Goal: Information Seeking & Learning: Learn about a topic

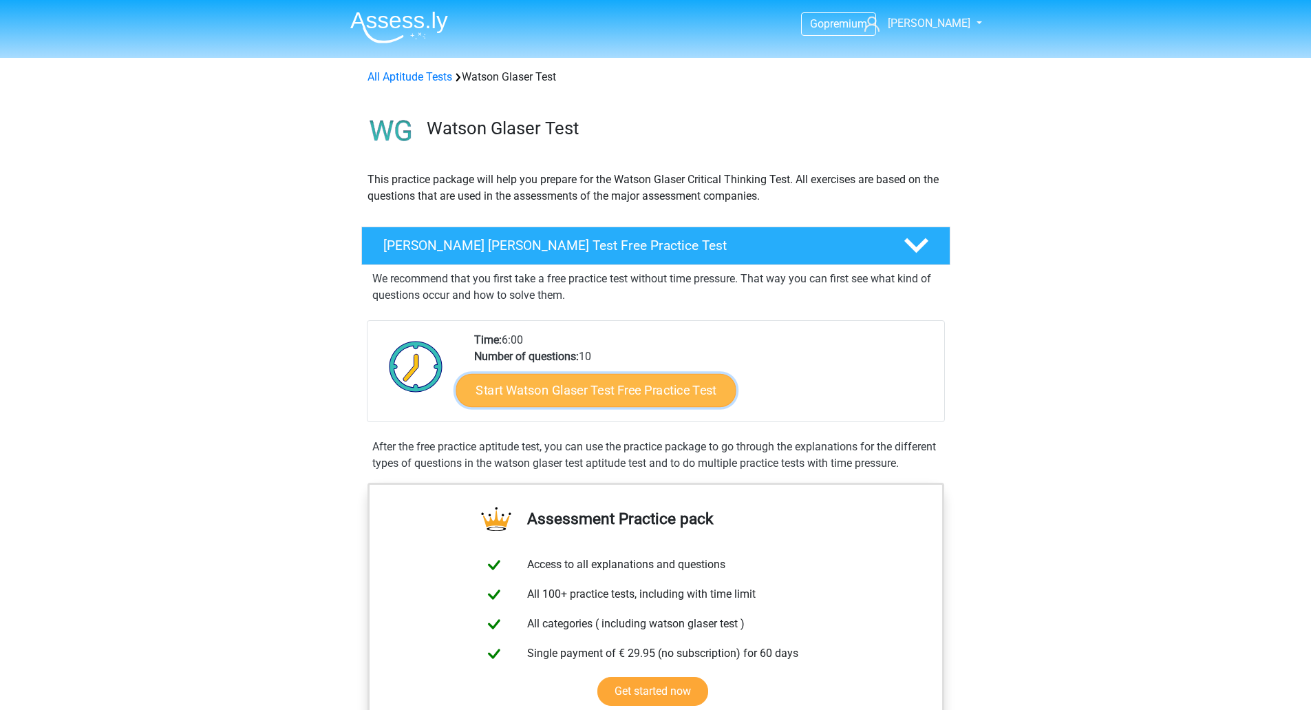
click at [626, 389] on link "Start Watson Glaser Test Free Practice Test" at bounding box center [596, 390] width 280 height 33
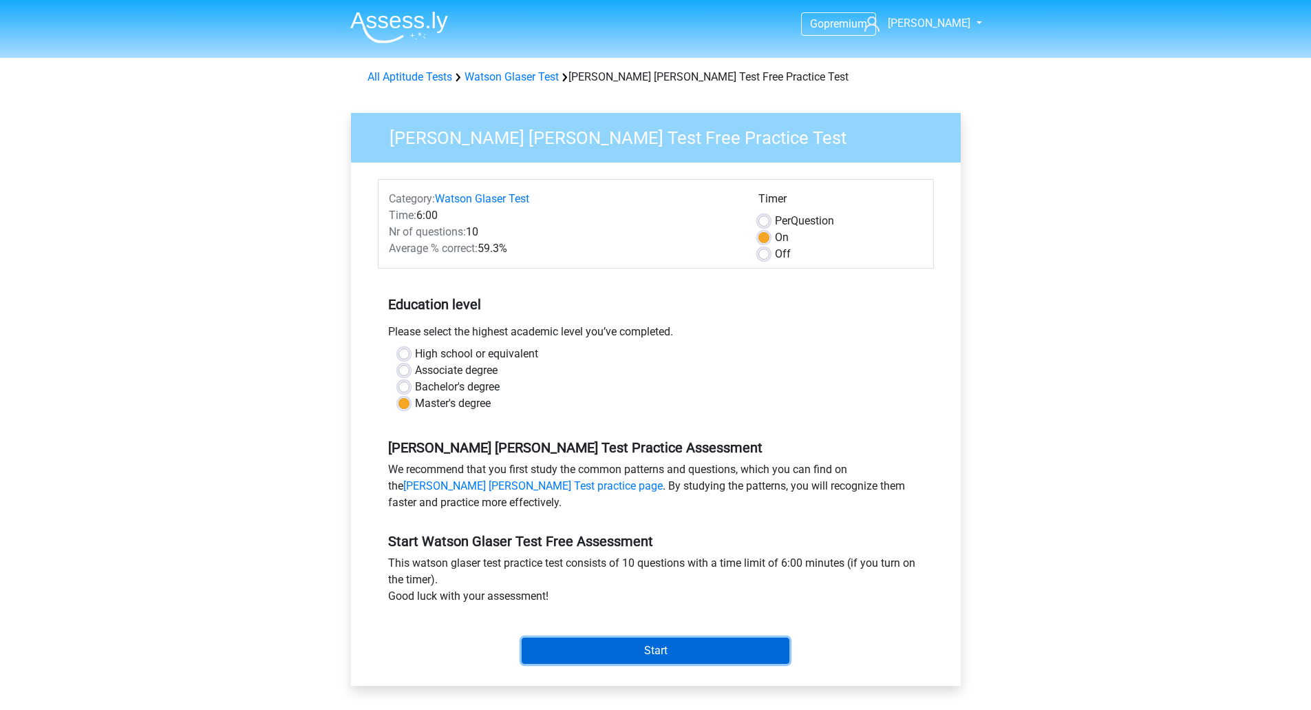
click at [659, 647] on input "Start" at bounding box center [656, 650] width 268 height 26
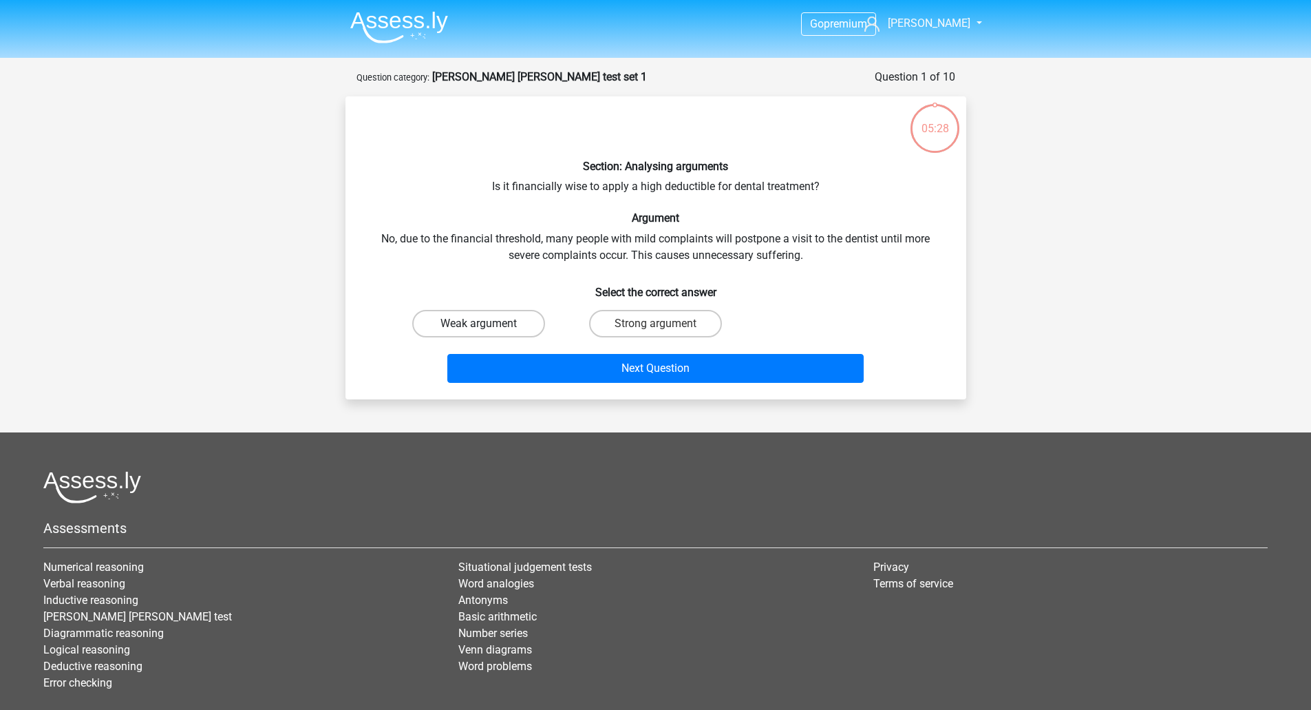
click at [500, 321] on label "Weak argument" at bounding box center [478, 324] width 133 height 28
click at [487, 323] on input "Weak argument" at bounding box center [482, 327] width 9 height 9
radio input "true"
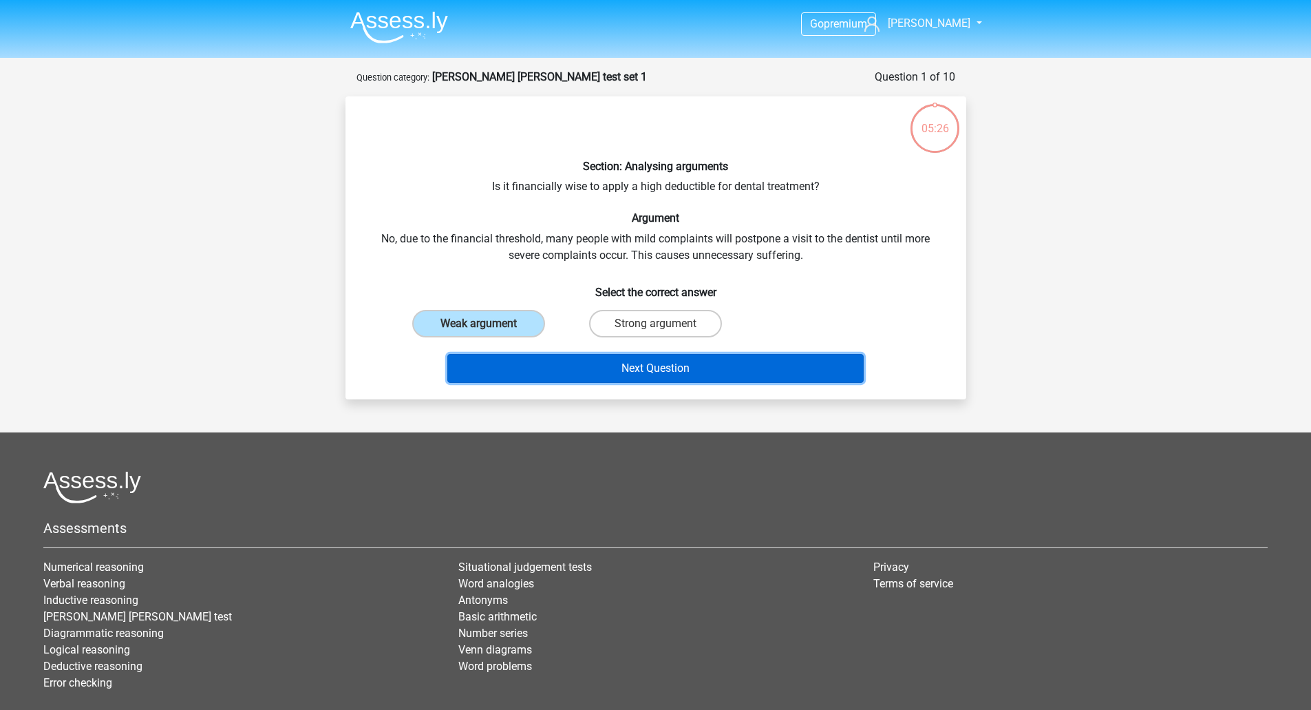
click at [647, 365] on button "Next Question" at bounding box center [655, 368] width 416 height 29
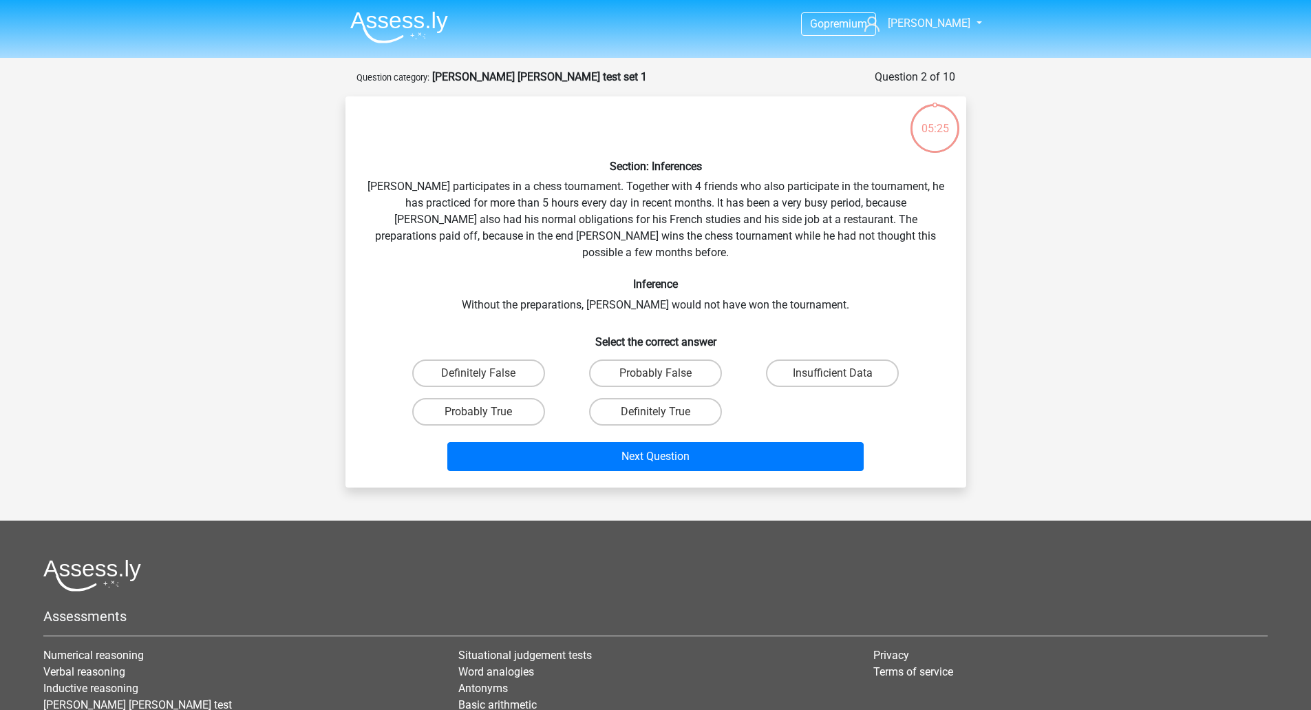
scroll to position [69, 0]
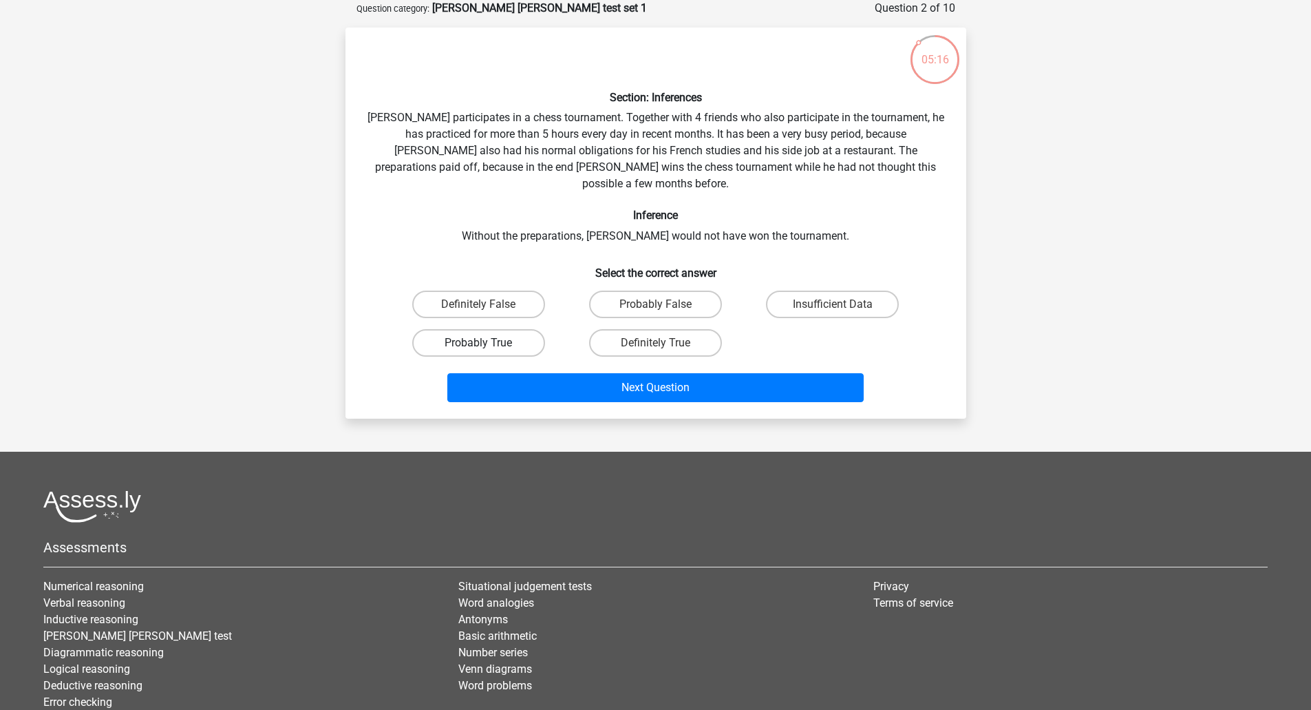
click at [521, 329] on label "Probably True" at bounding box center [478, 343] width 133 height 28
click at [487, 343] on input "Probably True" at bounding box center [482, 347] width 9 height 9
radio input "true"
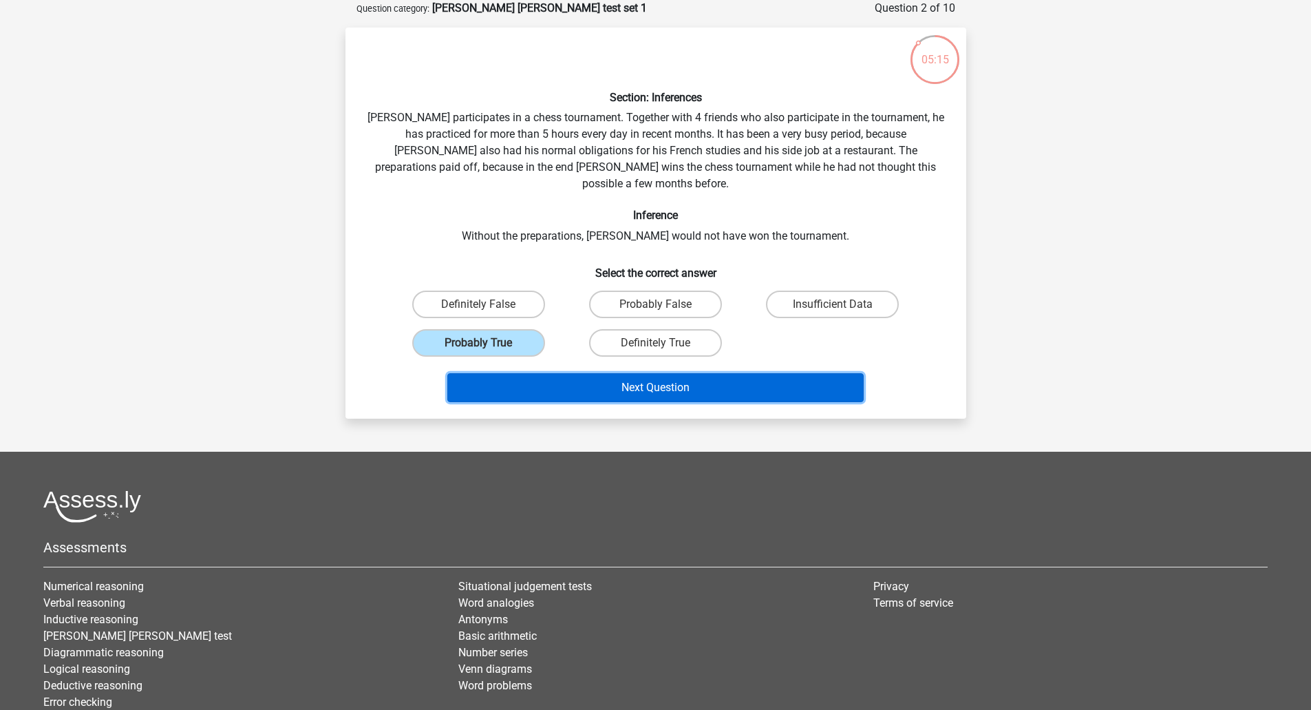
click at [615, 374] on button "Next Question" at bounding box center [655, 387] width 416 height 29
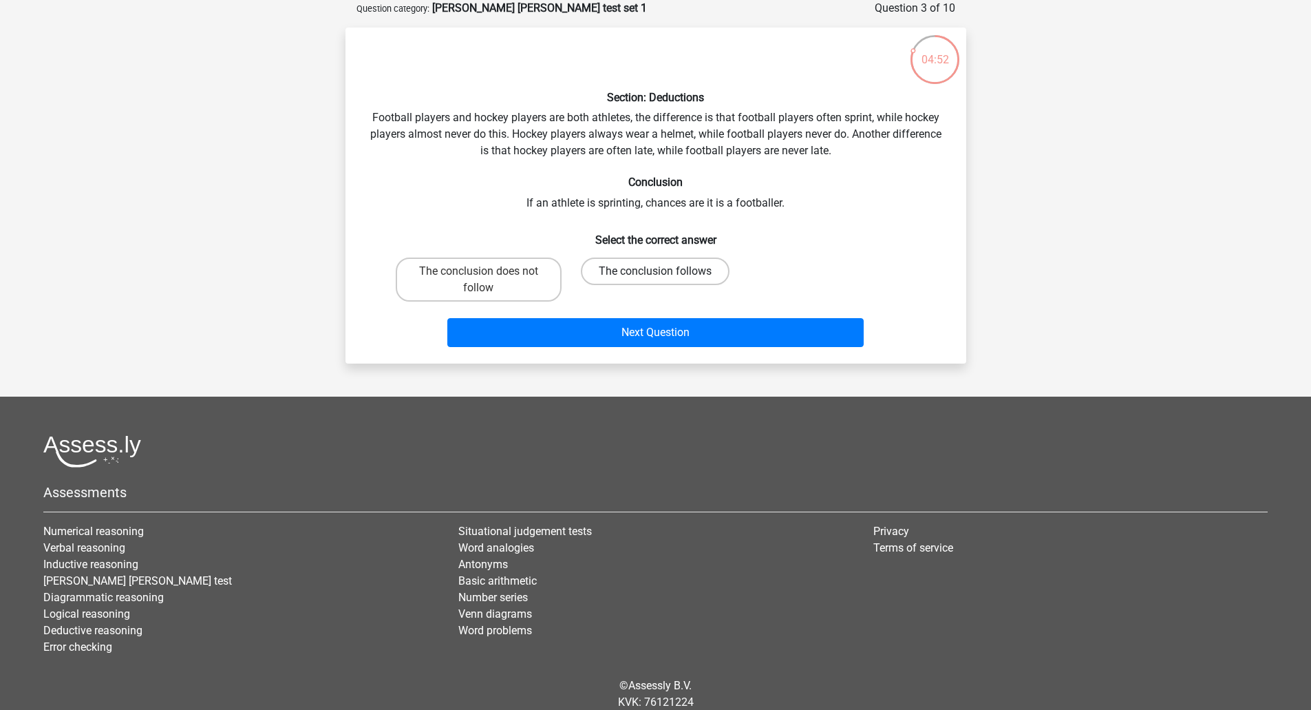
click at [673, 272] on label "The conclusion follows" at bounding box center [655, 271] width 149 height 28
click at [664, 272] on input "The conclusion follows" at bounding box center [659, 275] width 9 height 9
radio input "true"
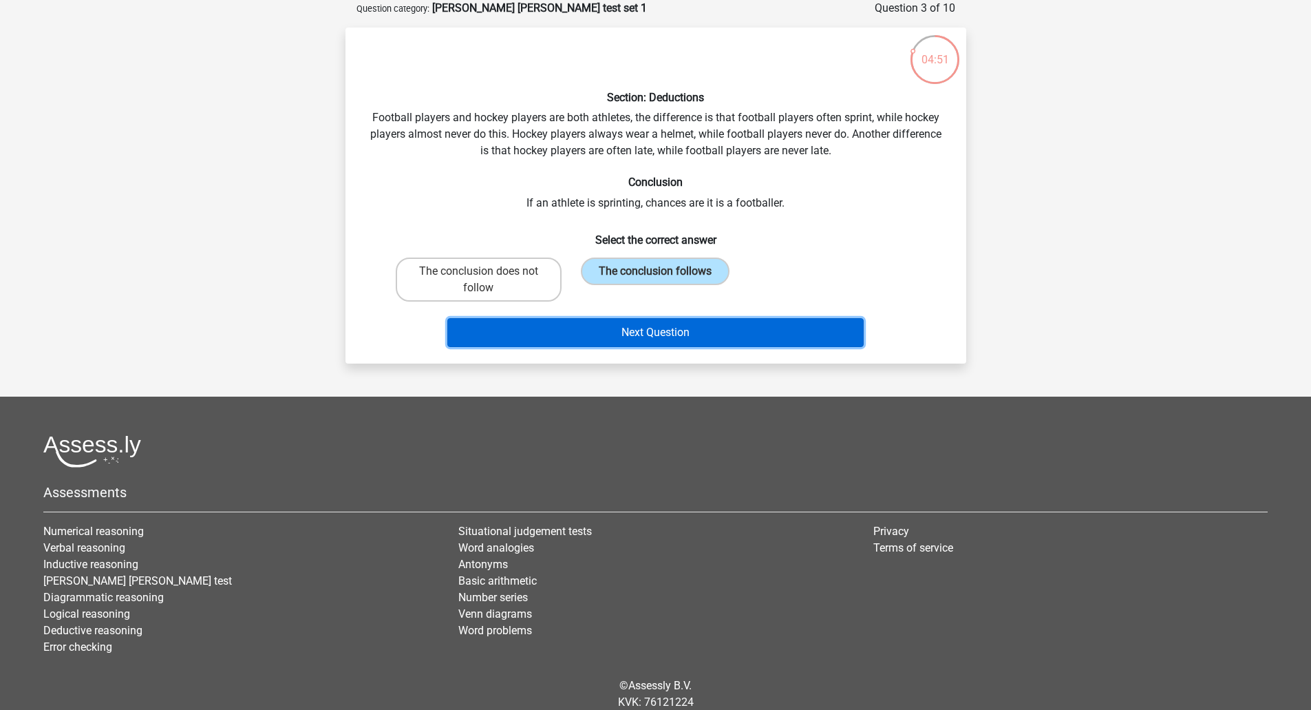
click at [658, 334] on button "Next Question" at bounding box center [655, 332] width 416 height 29
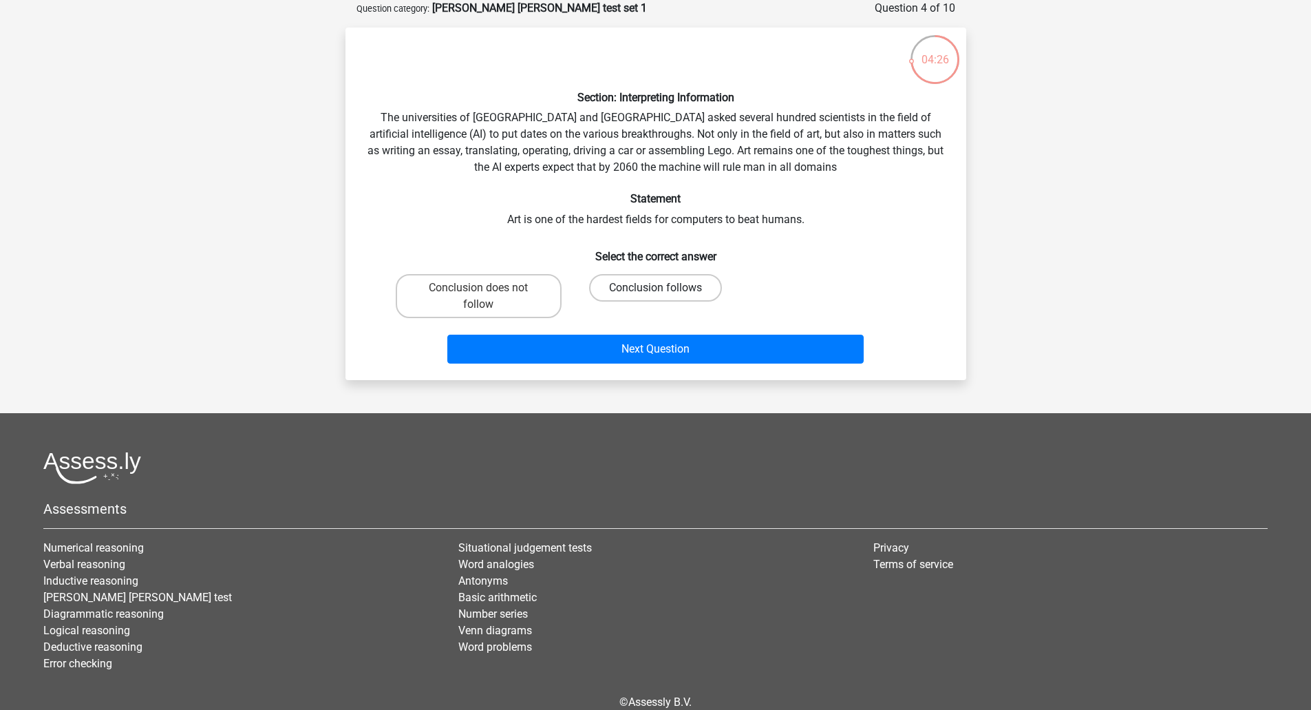
click at [682, 287] on label "Conclusion follows" at bounding box center [655, 288] width 133 height 28
click at [664, 288] on input "Conclusion follows" at bounding box center [659, 292] width 9 height 9
radio input "true"
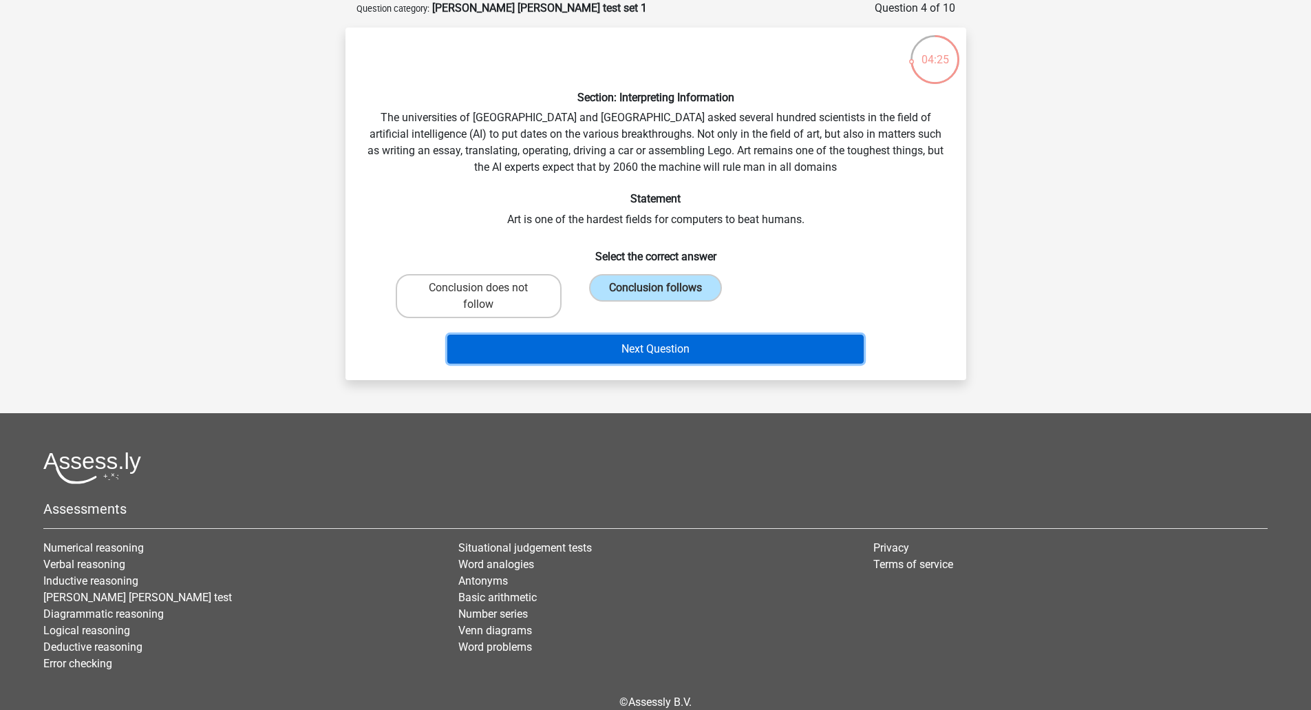
click at [679, 349] on button "Next Question" at bounding box center [655, 349] width 416 height 29
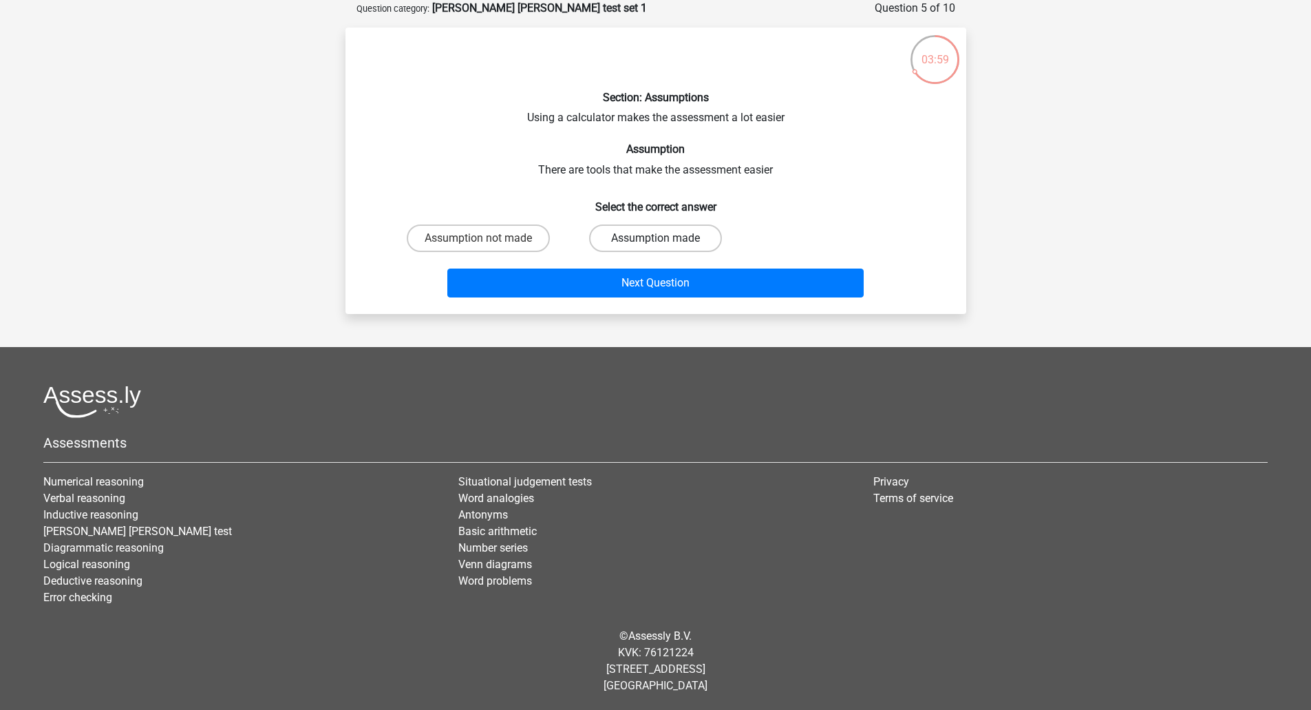
click at [650, 232] on label "Assumption made" at bounding box center [655, 238] width 133 height 28
click at [655, 238] on input "Assumption made" at bounding box center [659, 242] width 9 height 9
radio input "true"
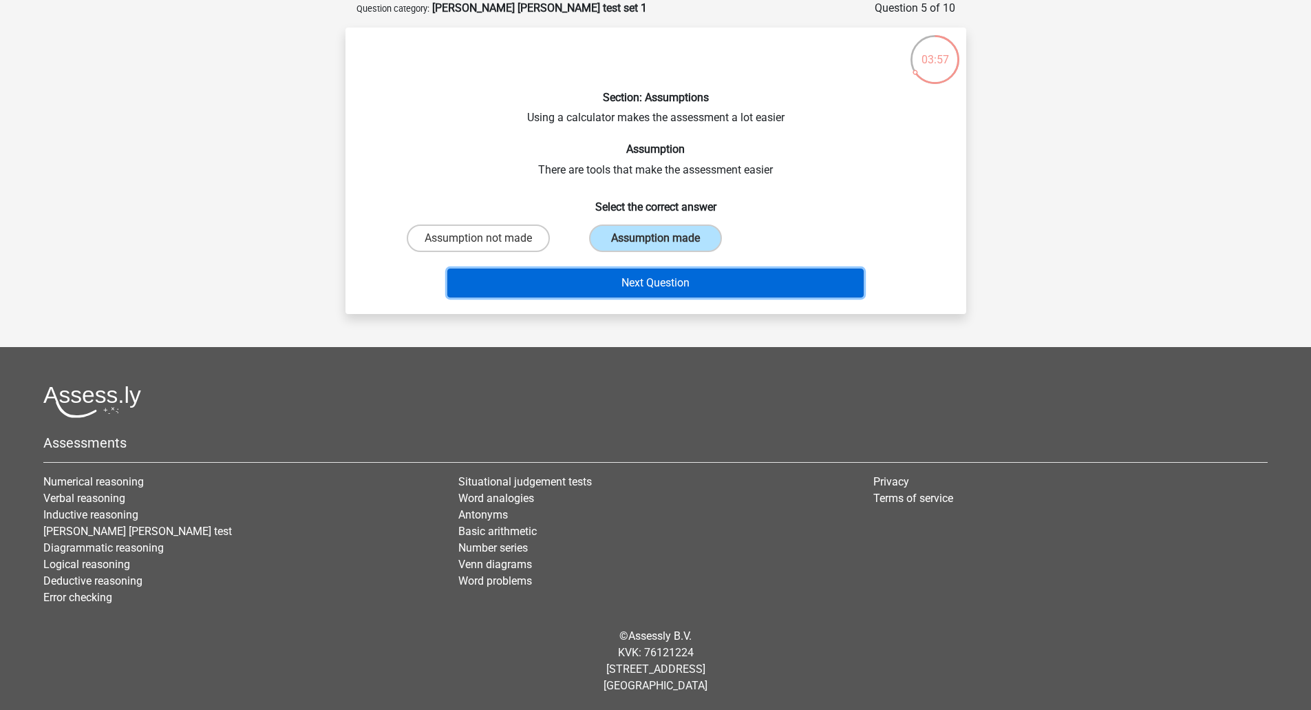
click at [666, 284] on button "Next Question" at bounding box center [655, 282] width 416 height 29
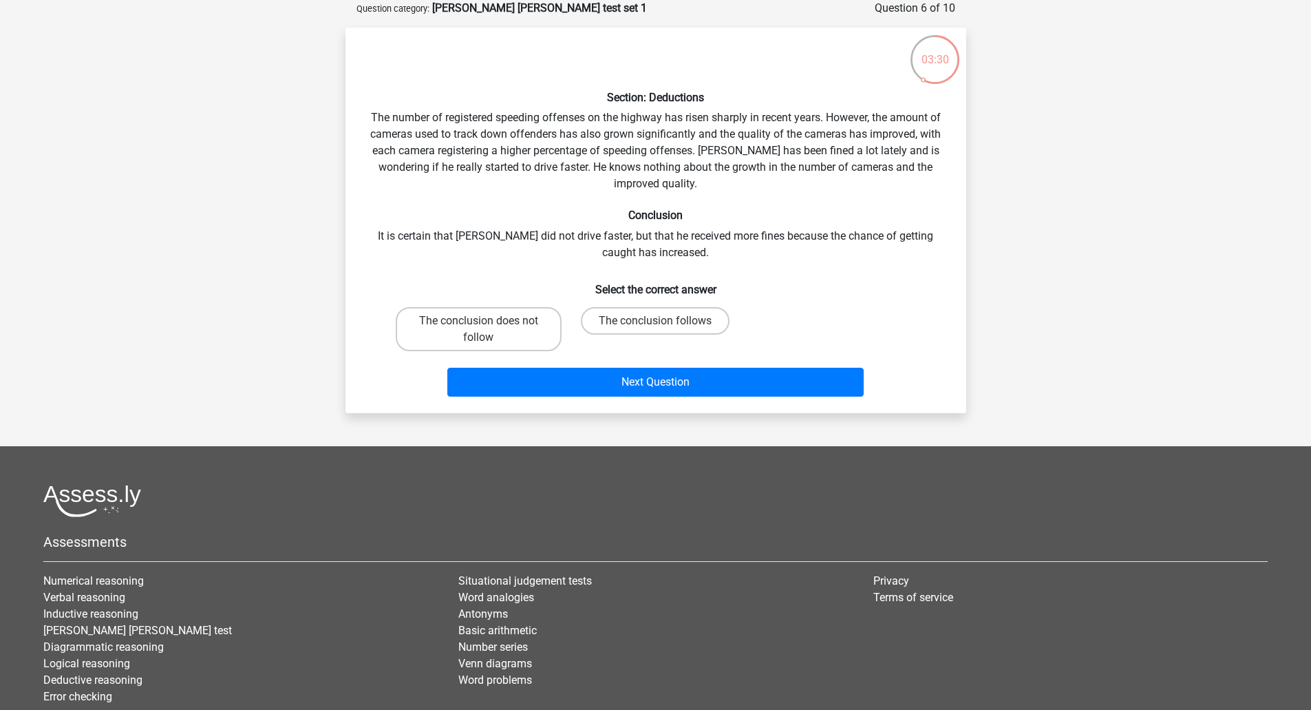
click at [478, 319] on label "The conclusion does not follow" at bounding box center [479, 329] width 166 height 44
click at [478, 321] on input "The conclusion does not follow" at bounding box center [482, 325] width 9 height 9
radio input "true"
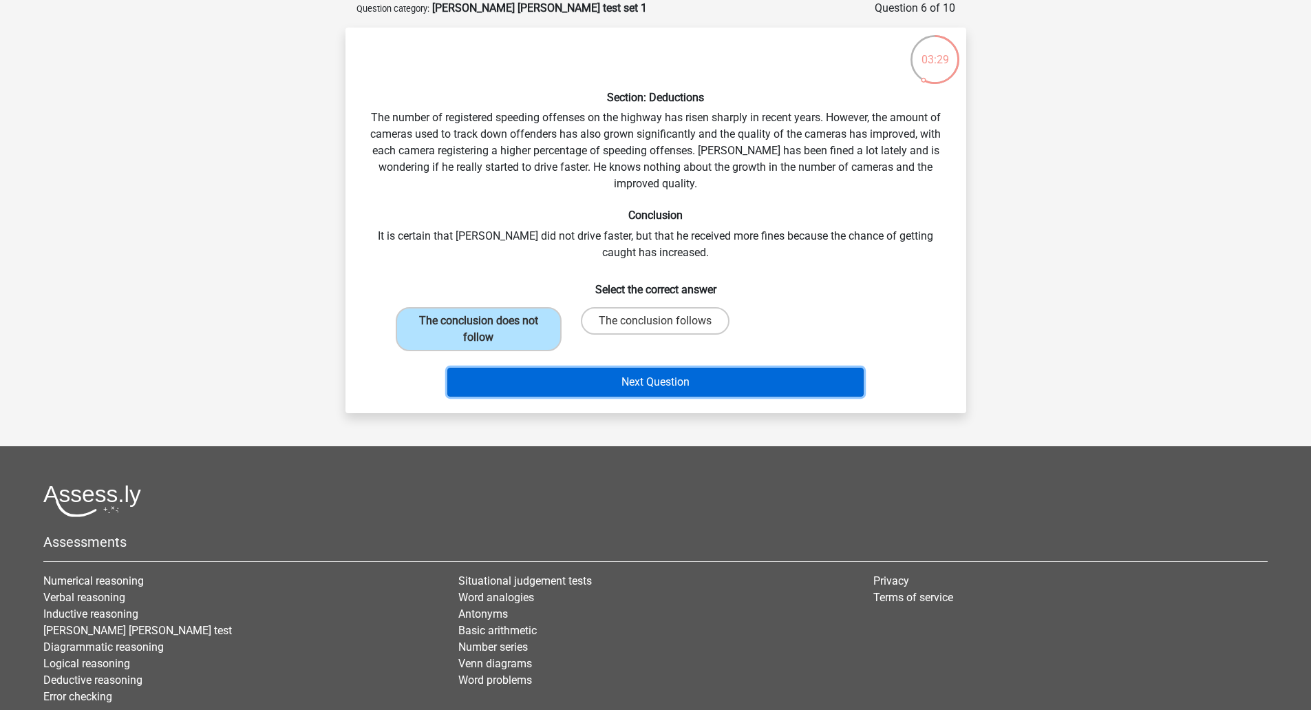
click at [608, 385] on button "Next Question" at bounding box center [655, 382] width 416 height 29
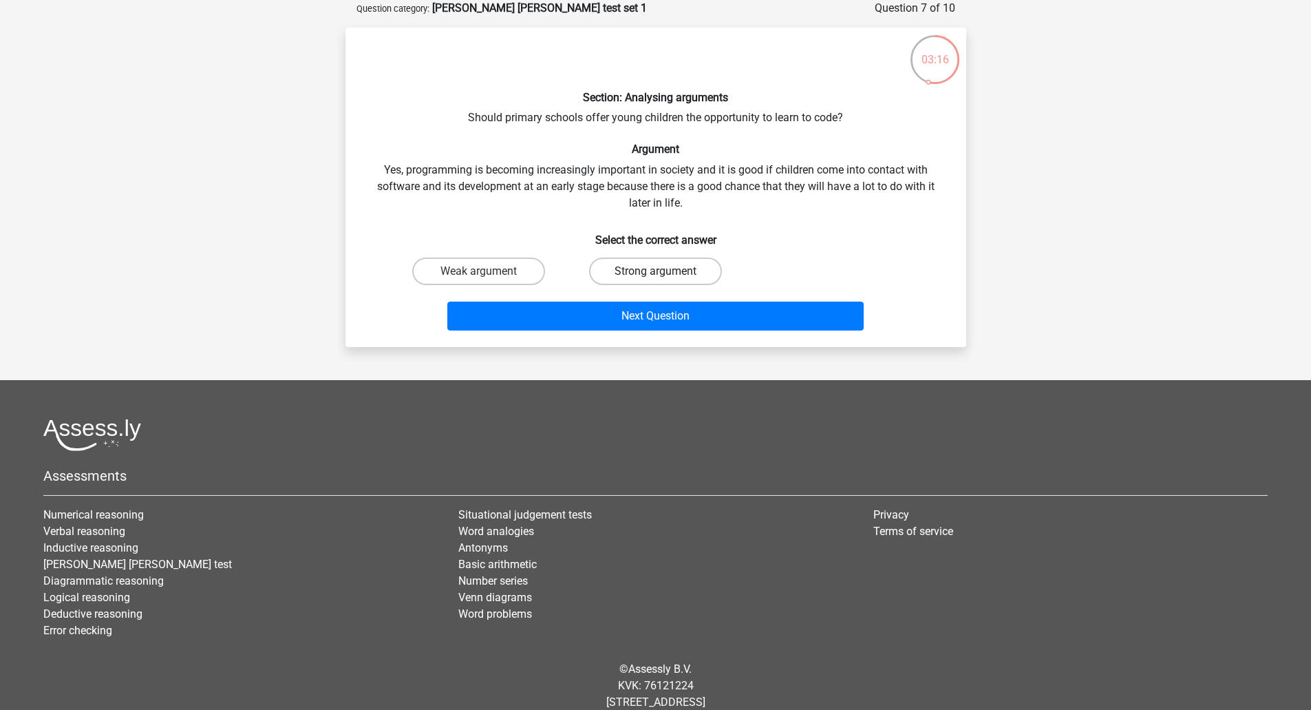
click at [641, 275] on label "Strong argument" at bounding box center [655, 271] width 133 height 28
click at [655, 275] on input "Strong argument" at bounding box center [659, 275] width 9 height 9
radio input "true"
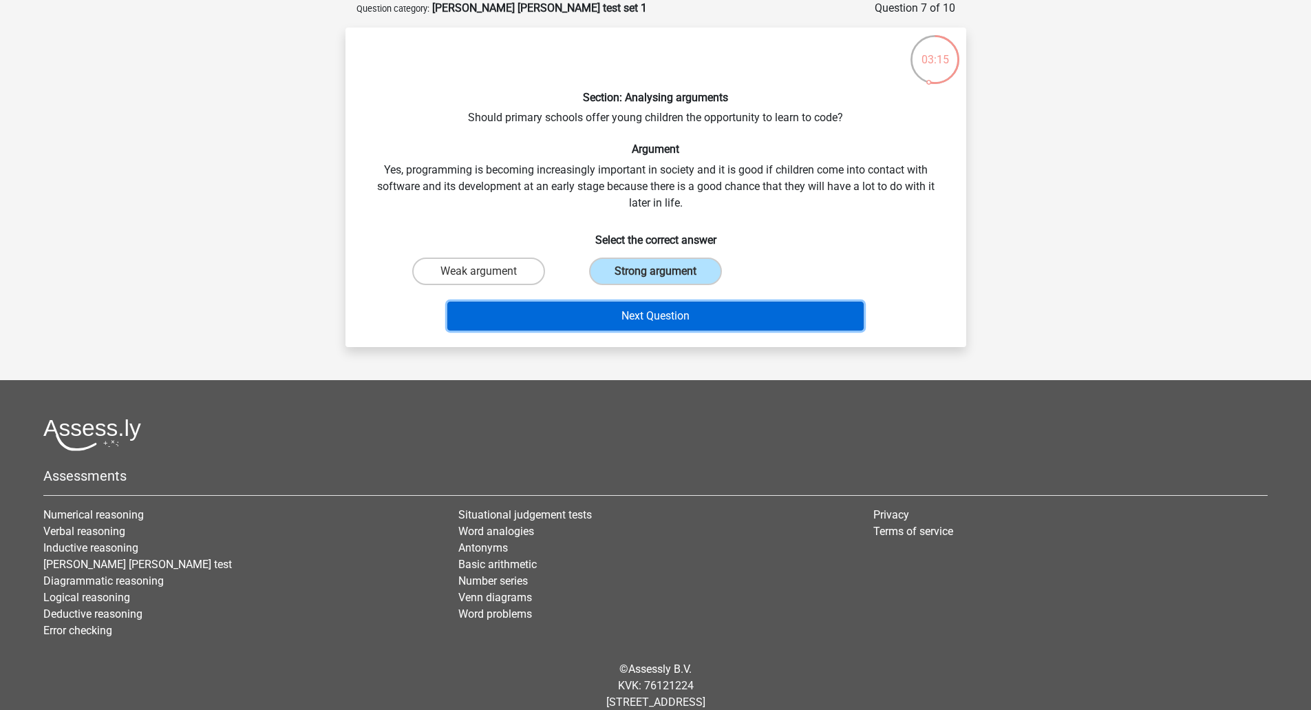
click at [640, 317] on button "Next Question" at bounding box center [655, 315] width 416 height 29
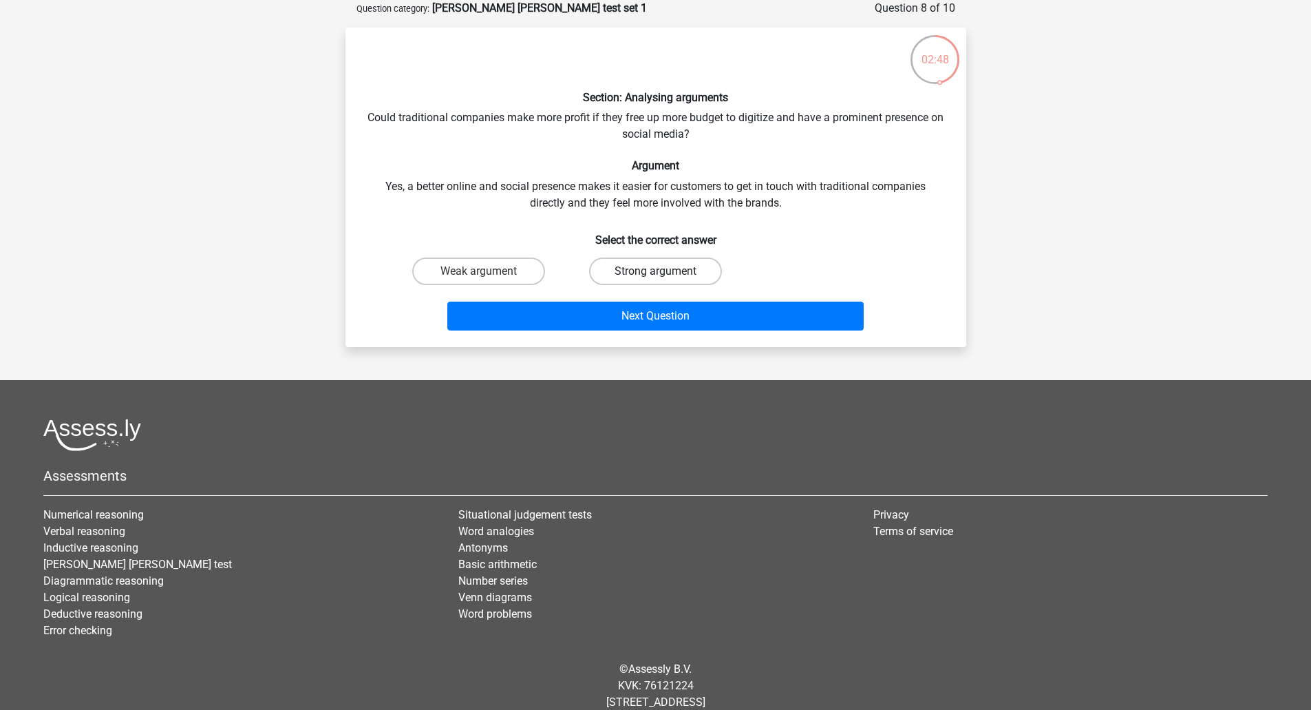
click at [632, 264] on label "Strong argument" at bounding box center [655, 271] width 133 height 28
click at [655, 271] on input "Strong argument" at bounding box center [659, 275] width 9 height 9
radio input "true"
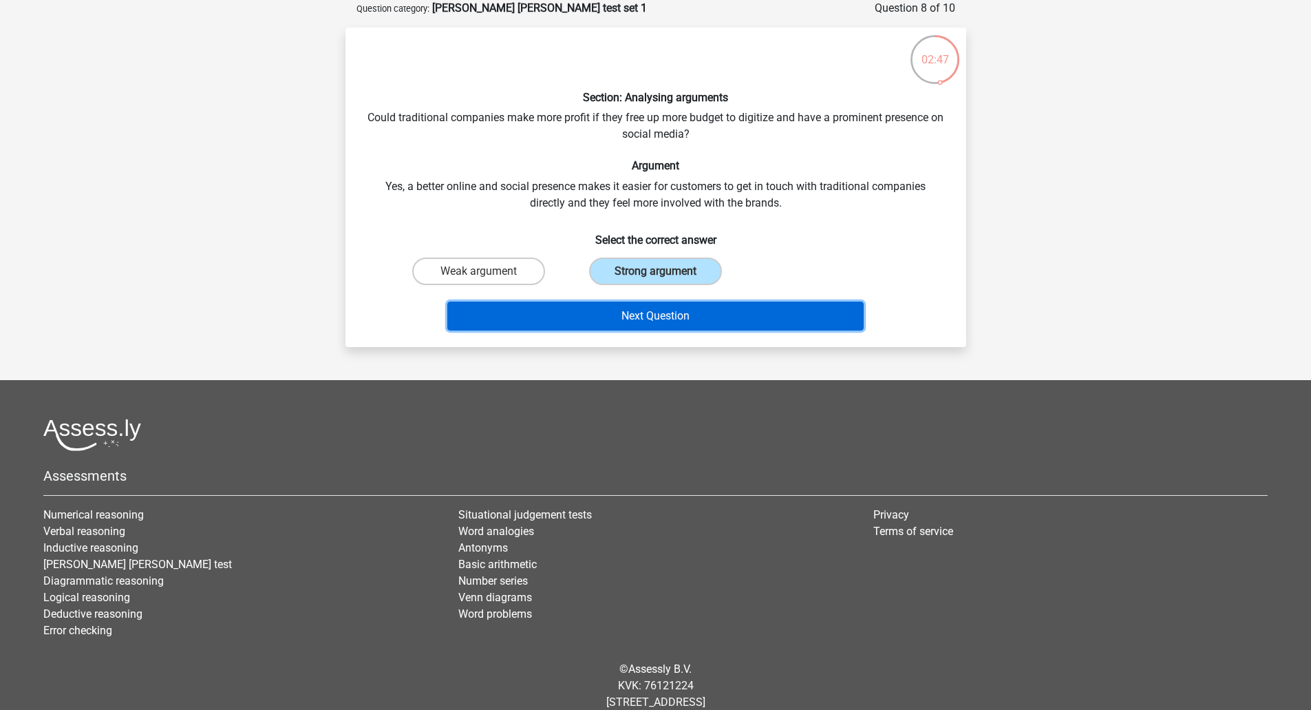
click at [634, 318] on button "Next Question" at bounding box center [655, 315] width 416 height 29
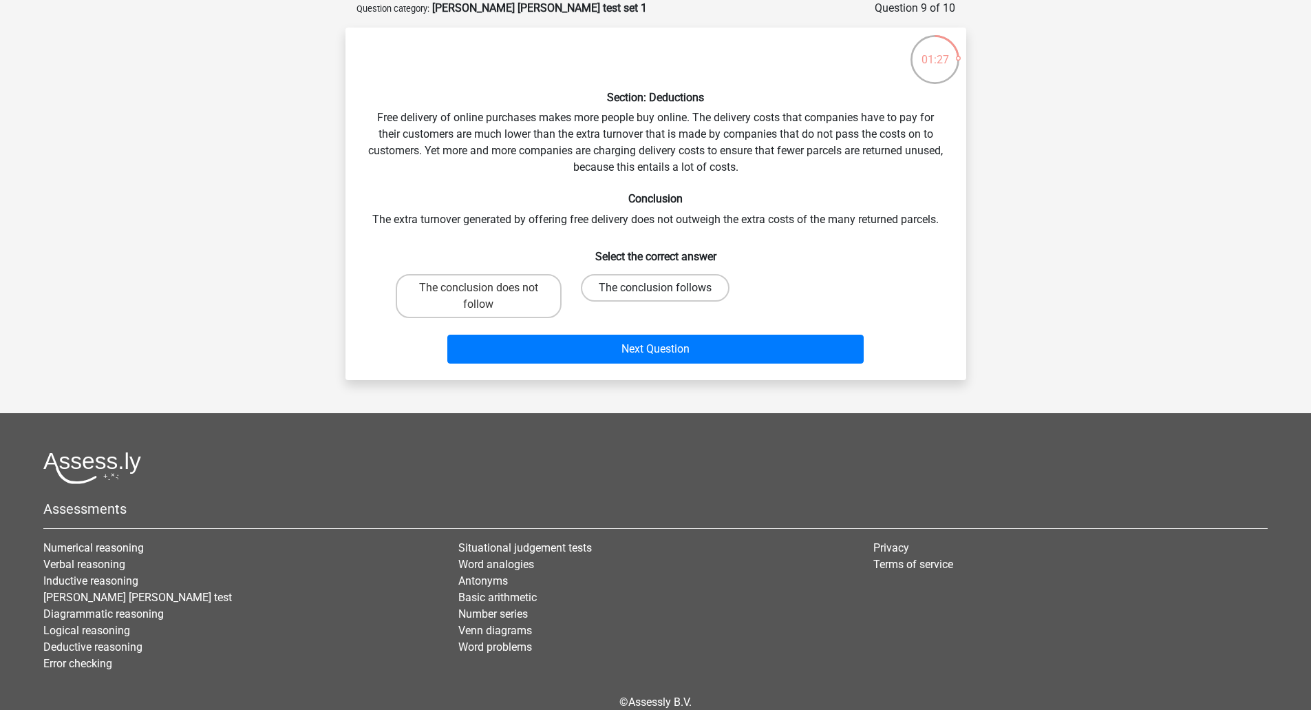
click at [648, 292] on label "The conclusion follows" at bounding box center [655, 288] width 149 height 28
click at [655, 292] on input "The conclusion follows" at bounding box center [659, 292] width 9 height 9
radio input "true"
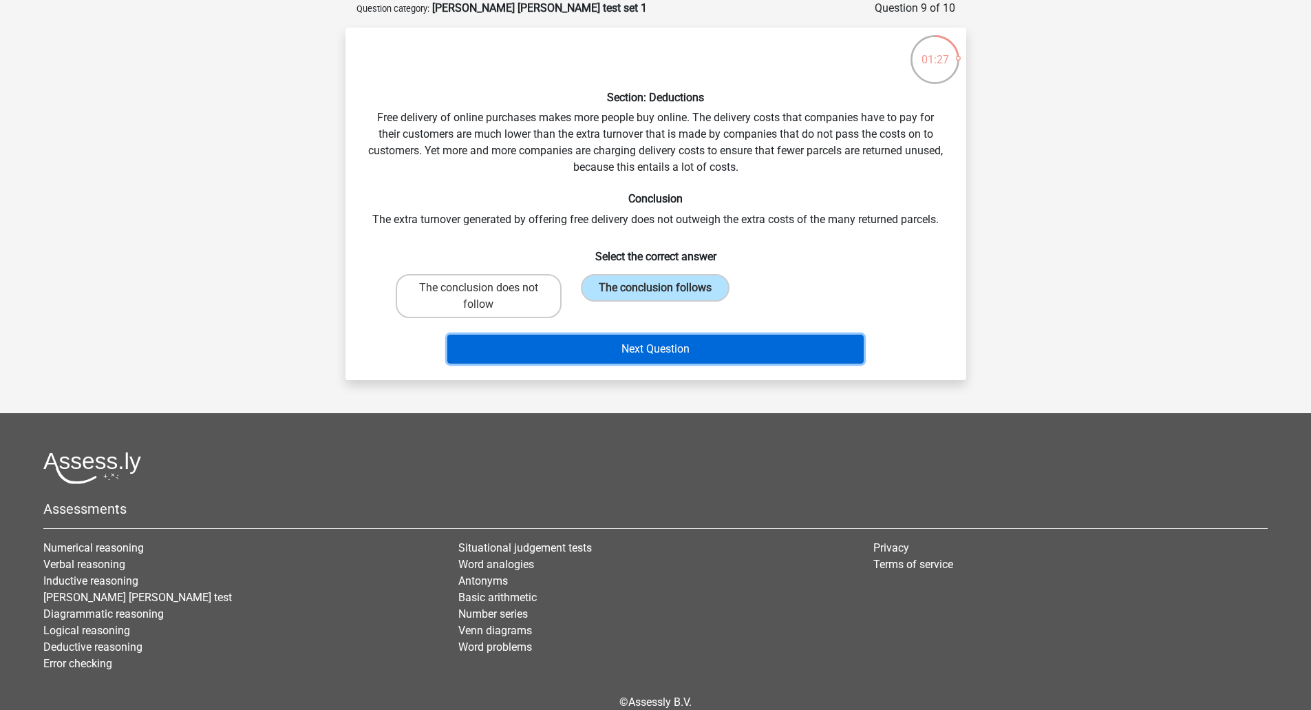
click at [659, 350] on button "Next Question" at bounding box center [655, 349] width 416 height 29
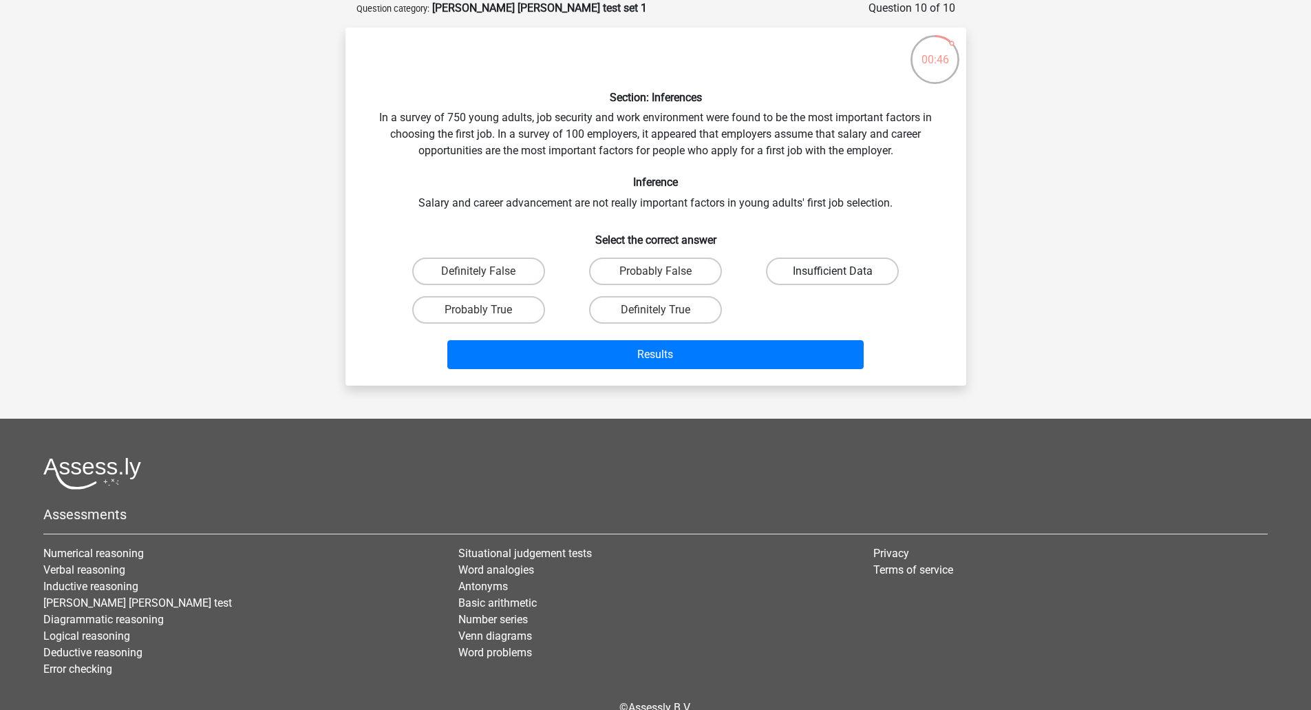
click at [836, 268] on label "Insufficient Data" at bounding box center [832, 271] width 133 height 28
click at [836, 271] on input "Insufficient Data" at bounding box center [837, 275] width 9 height 9
radio input "true"
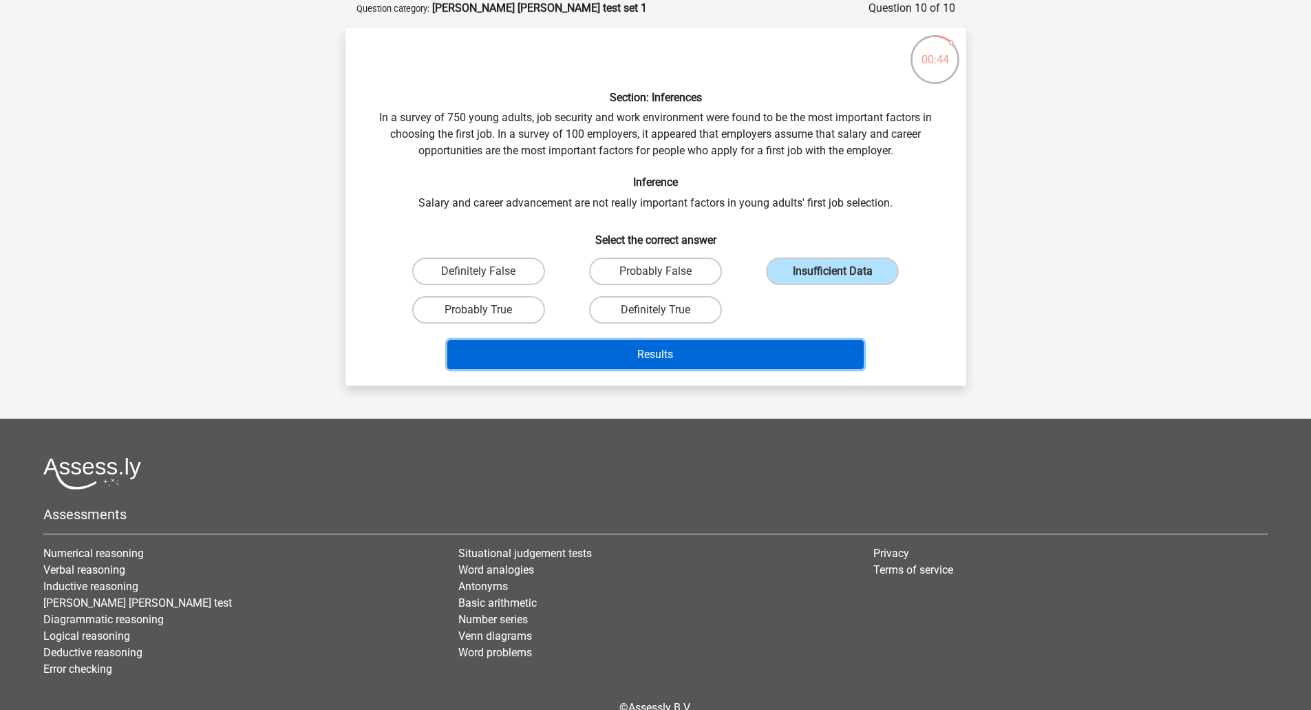
click at [664, 354] on button "Results" at bounding box center [655, 354] width 416 height 29
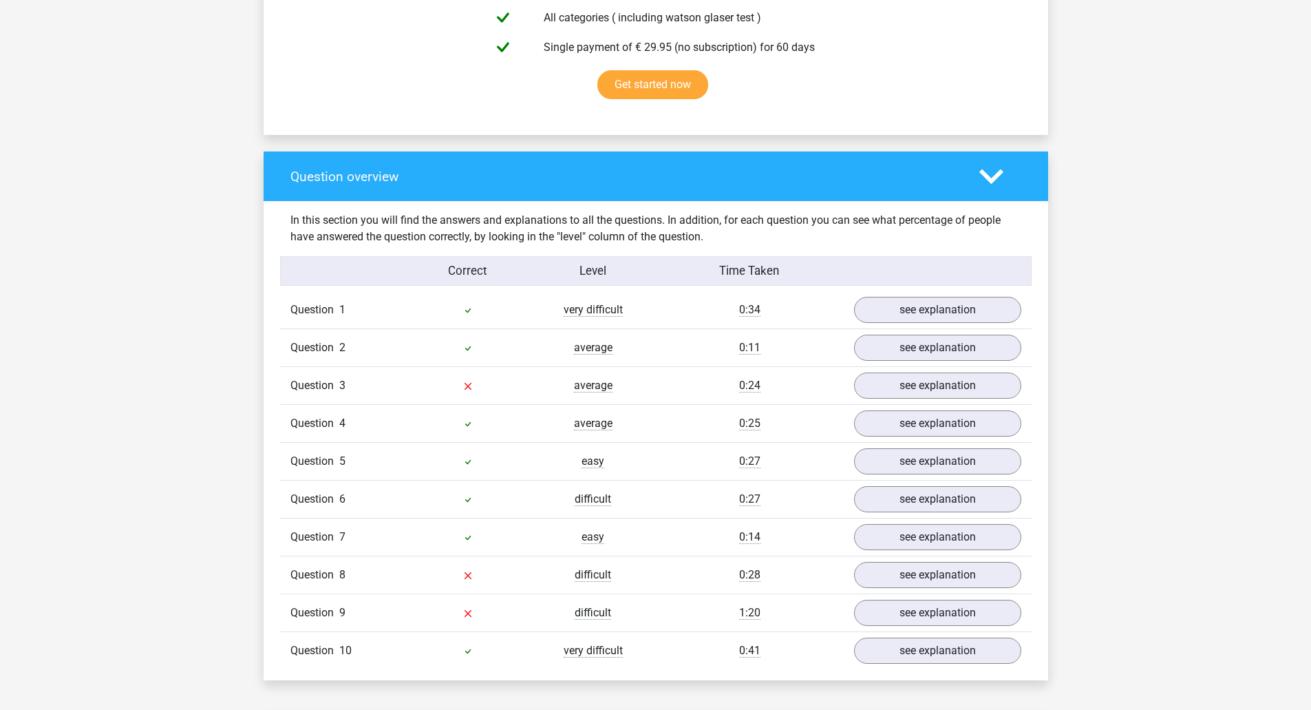
scroll to position [1032, 0]
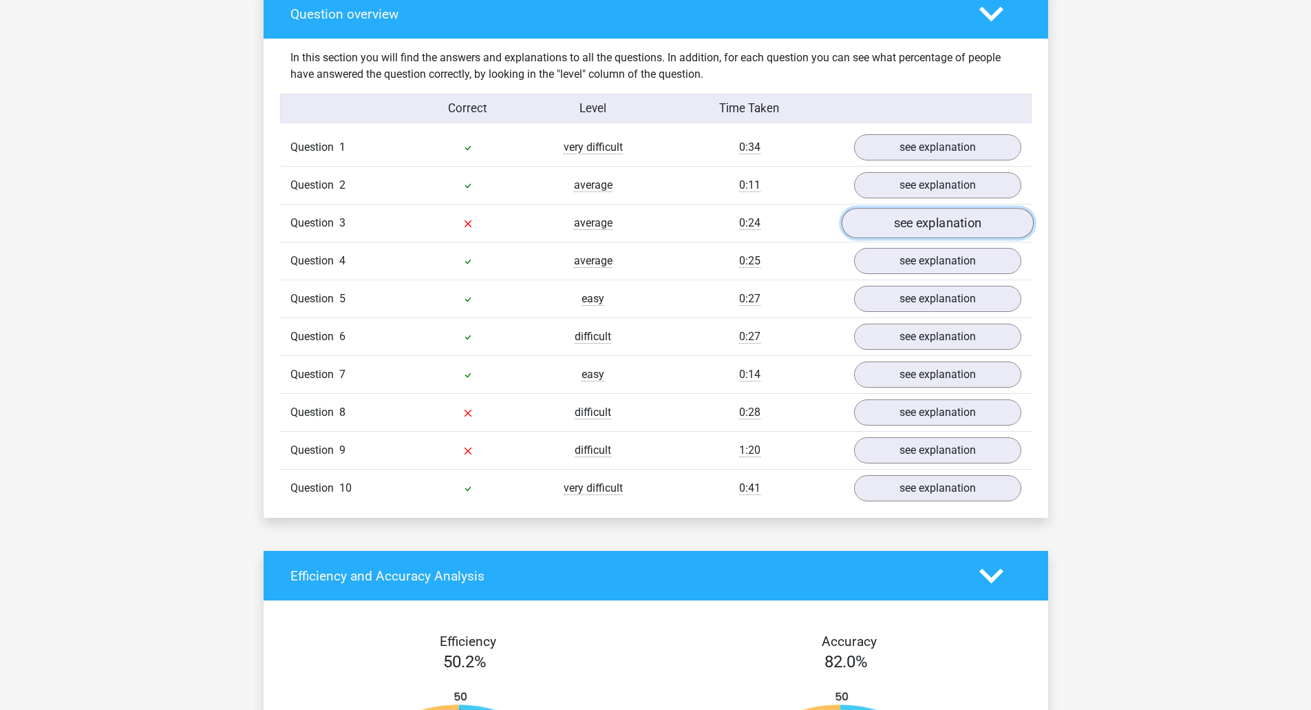
click at [892, 223] on link "see explanation" at bounding box center [937, 224] width 192 height 30
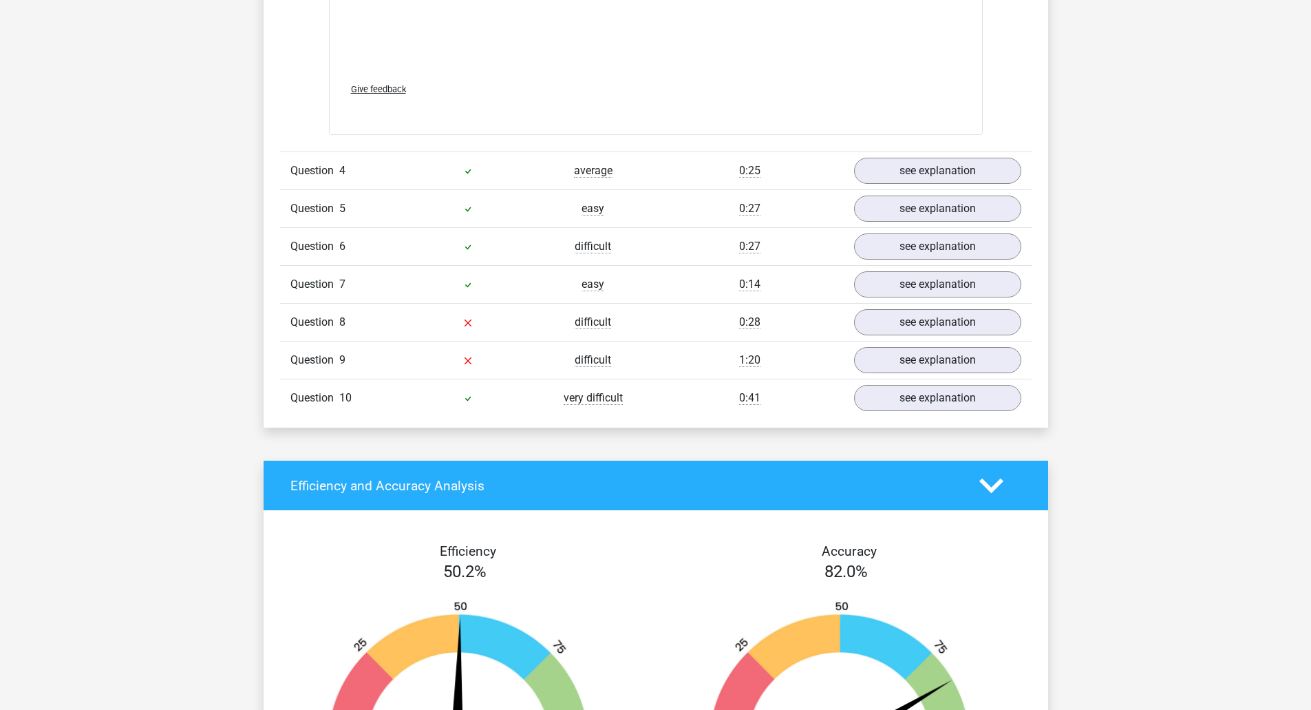
scroll to position [1858, 0]
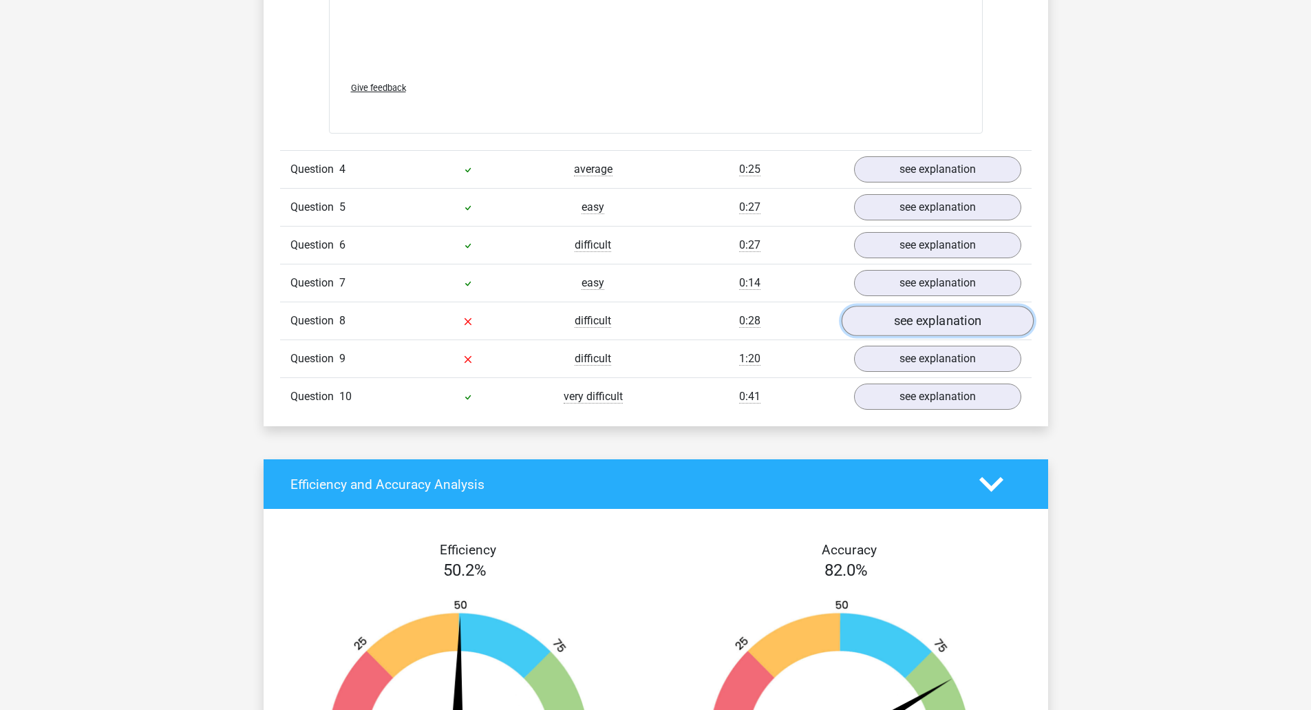
click at [937, 317] on link "see explanation" at bounding box center [937, 321] width 192 height 30
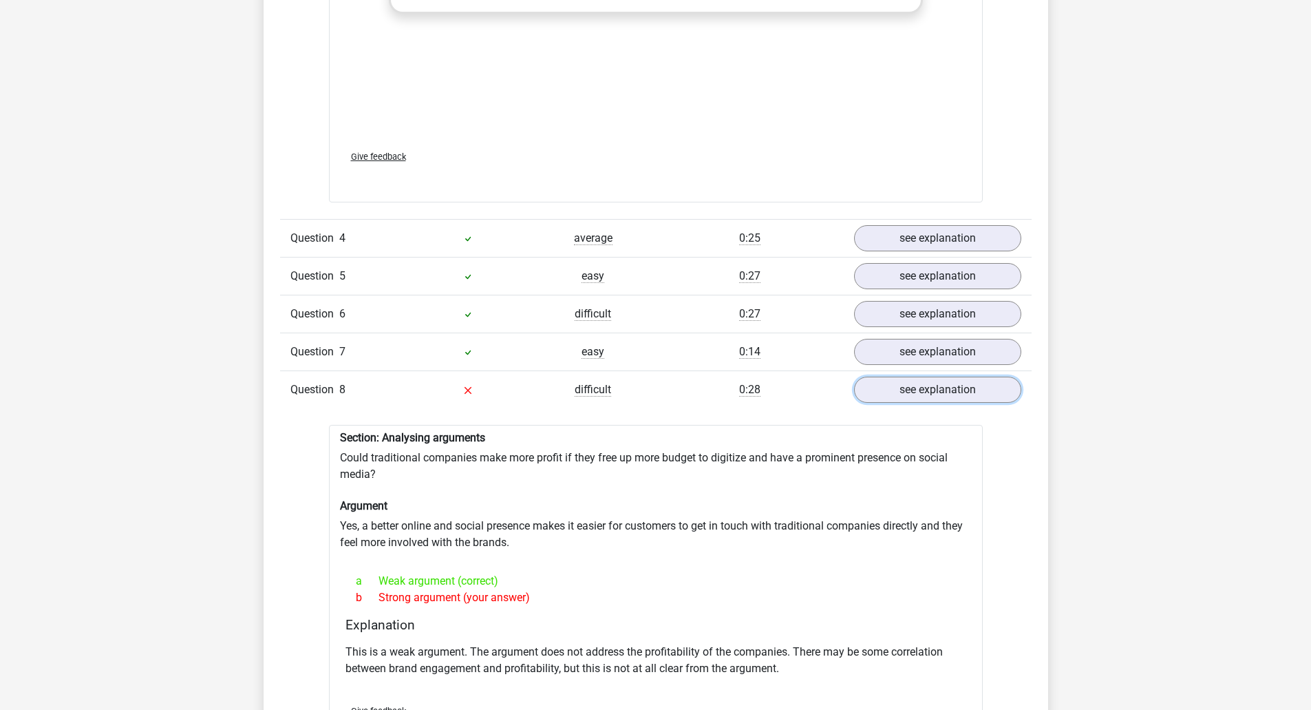
scroll to position [2134, 0]
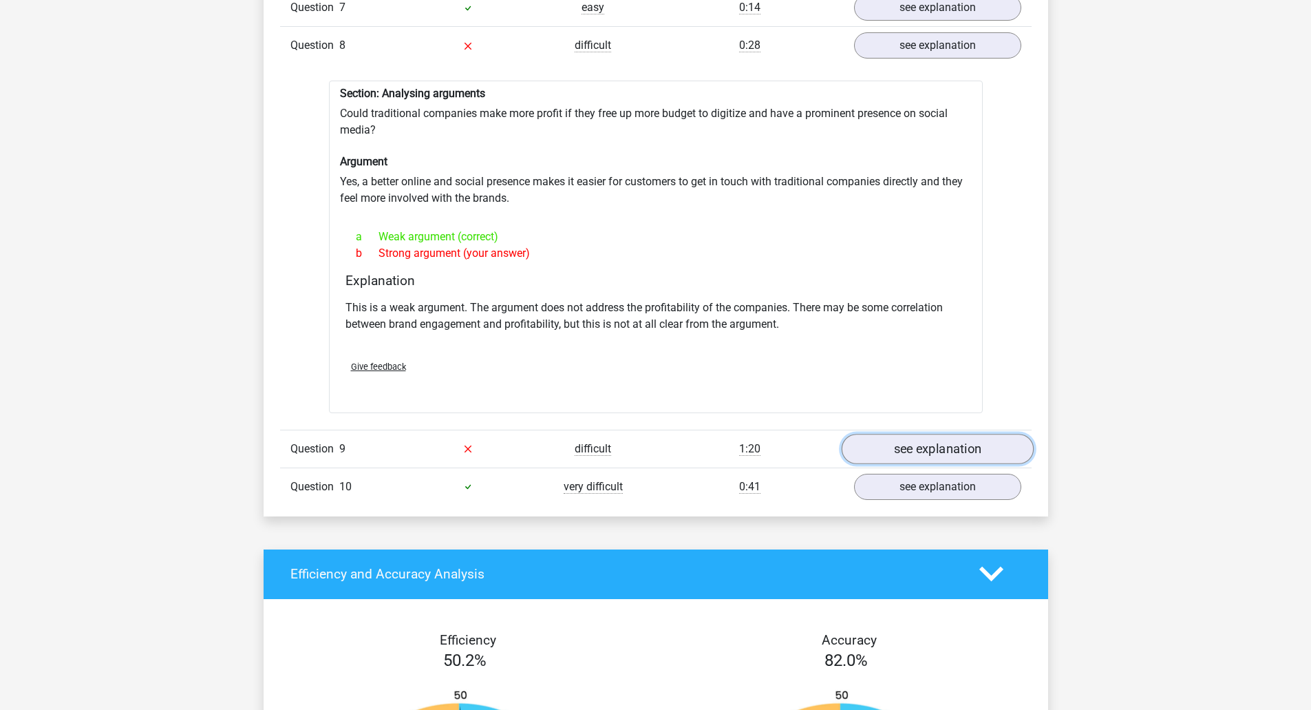
click at [928, 448] on link "see explanation" at bounding box center [937, 449] width 192 height 30
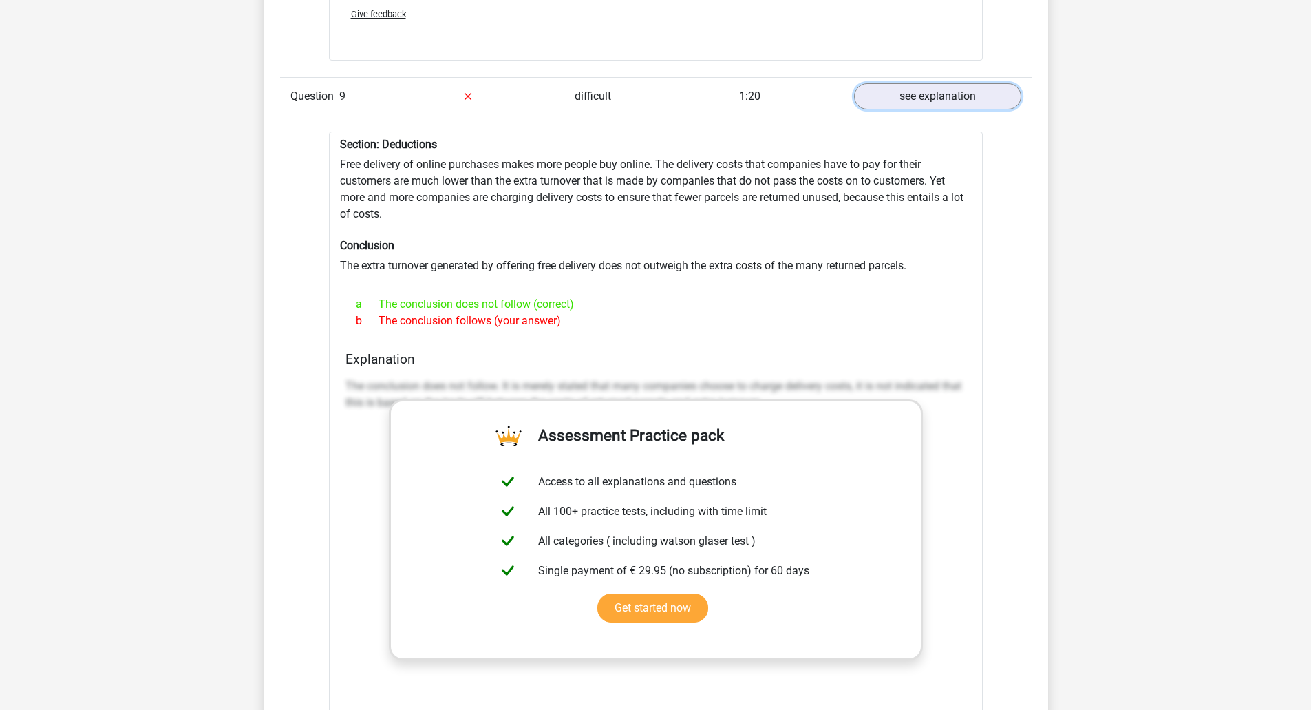
scroll to position [2753, 0]
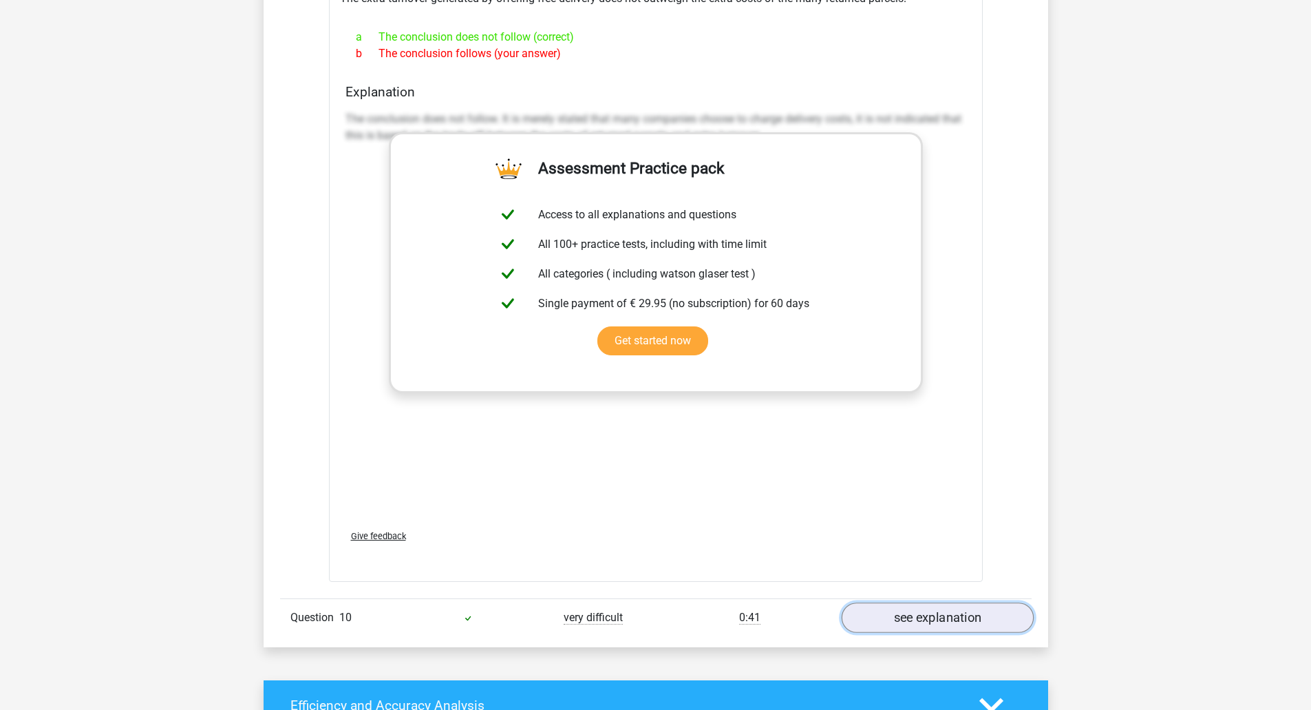
click at [945, 616] on link "see explanation" at bounding box center [937, 617] width 192 height 30
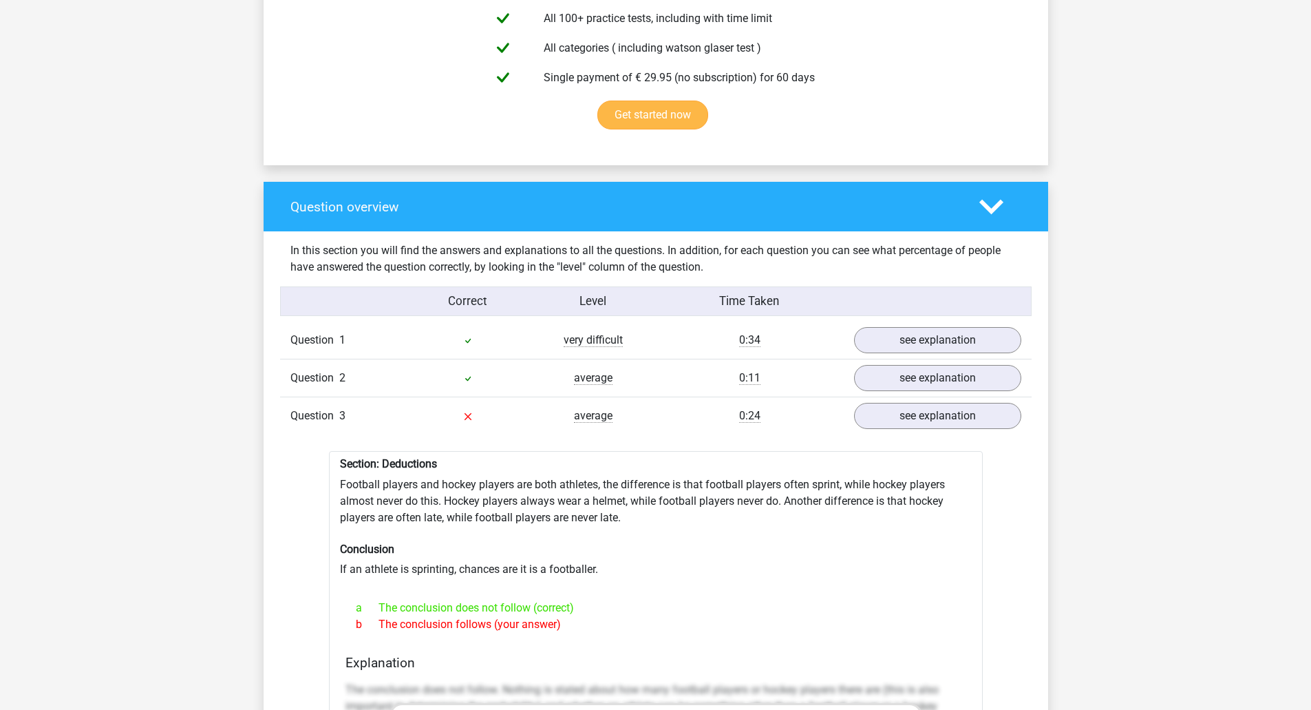
scroll to position [757, 0]
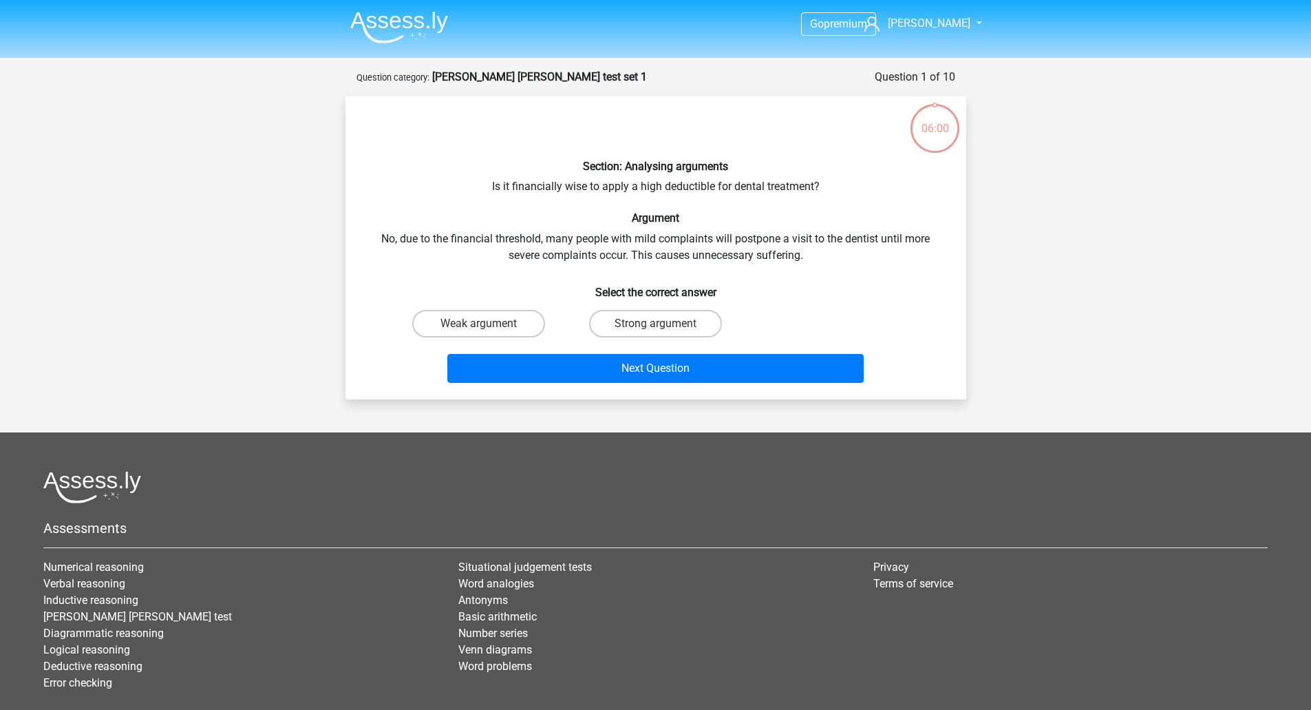
scroll to position [69, 0]
